Goal: Task Accomplishment & Management: Manage account settings

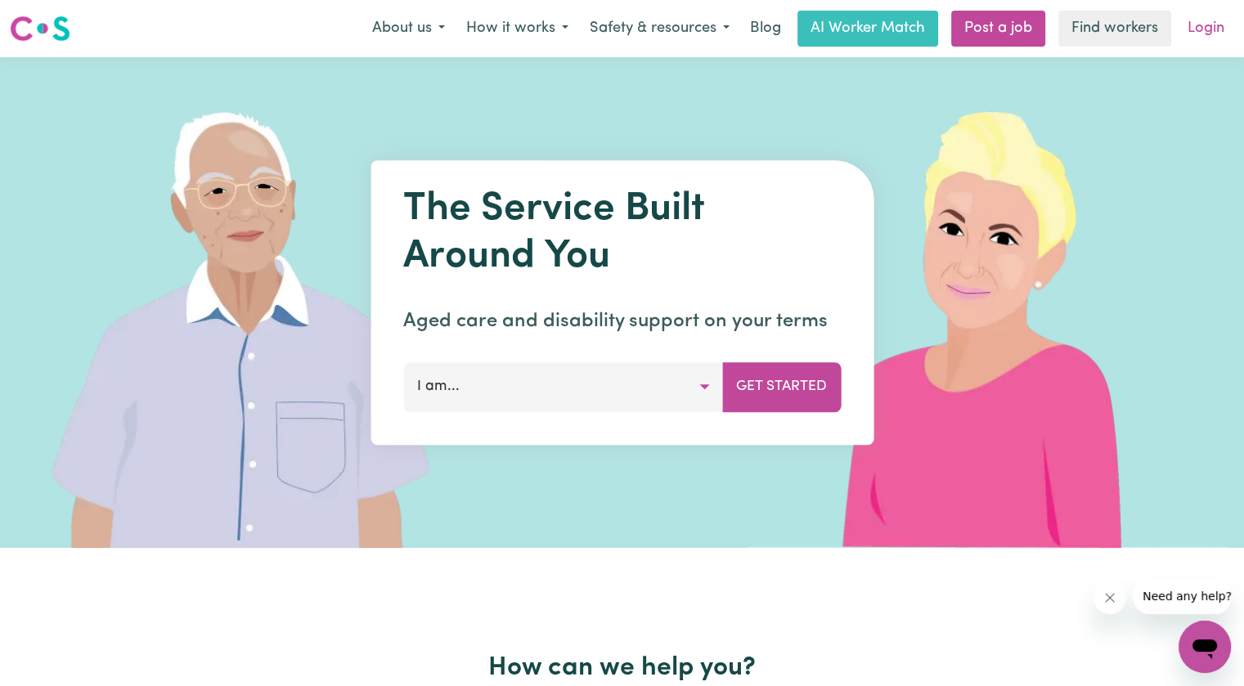
click at [1192, 33] on link "Login" at bounding box center [1206, 29] width 56 height 36
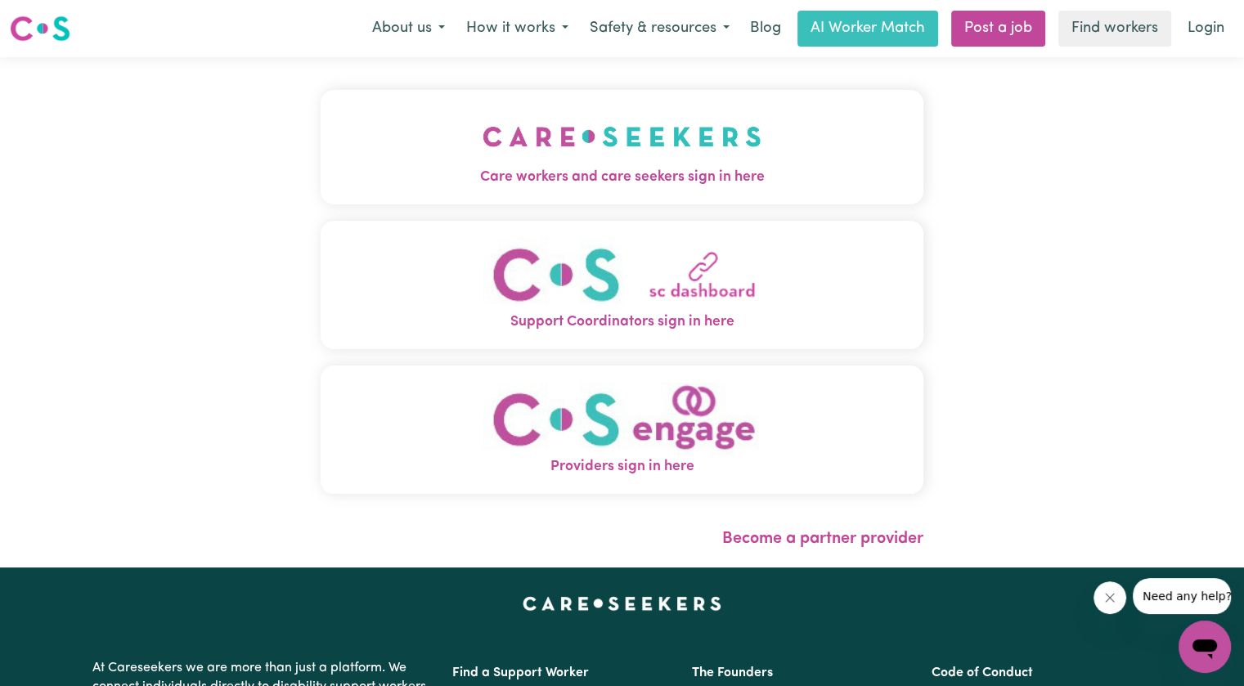
click at [483, 146] on img "Care workers and care seekers sign in here" at bounding box center [622, 136] width 279 height 61
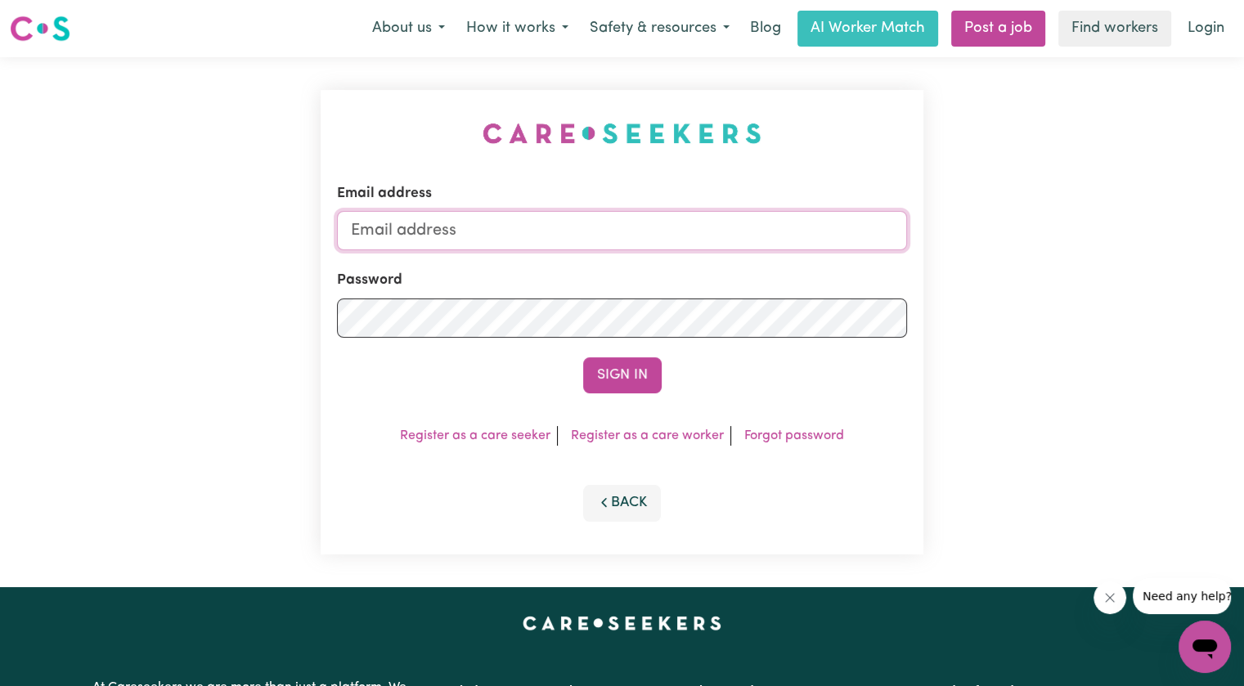
click at [456, 242] on input "Email address" at bounding box center [622, 230] width 570 height 39
drag, startPoint x: 438, startPoint y: 227, endPoint x: 1031, endPoint y: 251, distance: 592.7
click at [1033, 252] on div "Email address [EMAIL_ADDRESS][DOMAIN_NAME] Password Sign In Register as a care …" at bounding box center [622, 322] width 1244 height 530
paste input "endythomasYS"
type input "[EMAIL_ADDRESS][DOMAIN_NAME]"
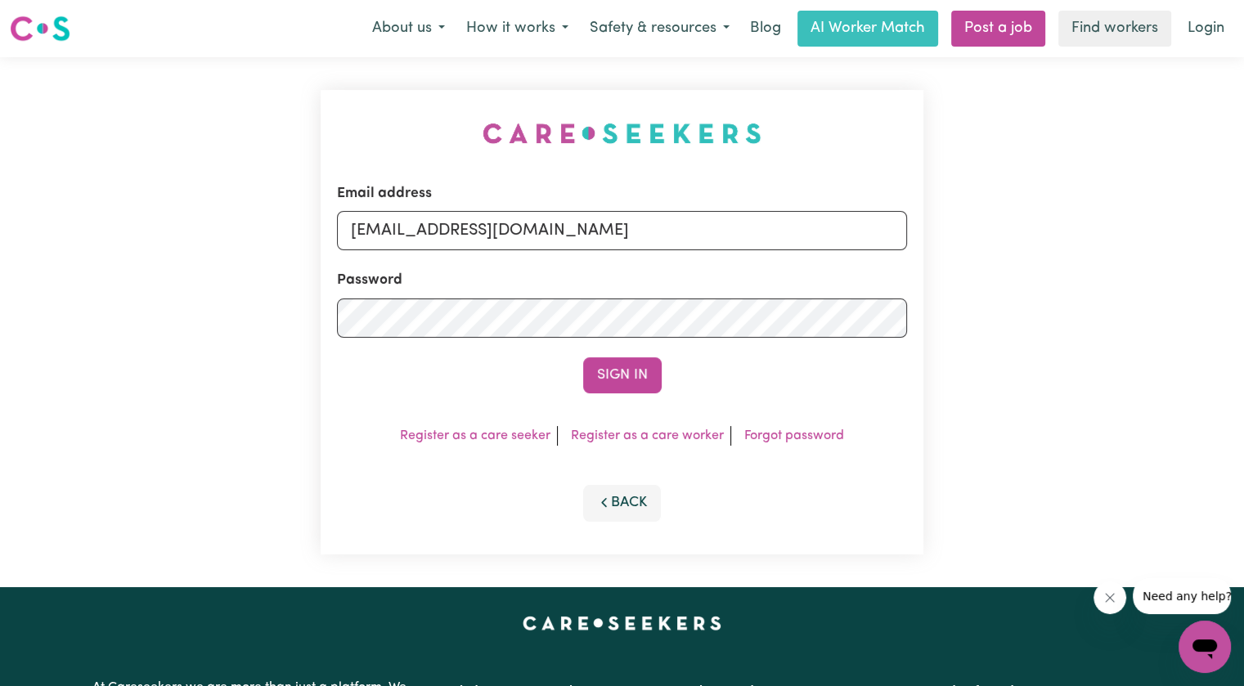
click at [692, 297] on div "Password" at bounding box center [622, 303] width 570 height 67
click at [583, 357] on button "Sign In" at bounding box center [622, 375] width 79 height 36
